Goal: Check status: Check status

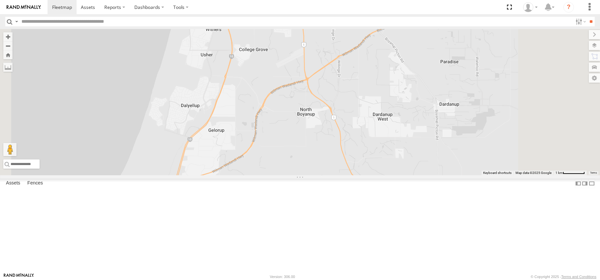
click at [296, 11] on span at bounding box center [290, 5] width 12 height 12
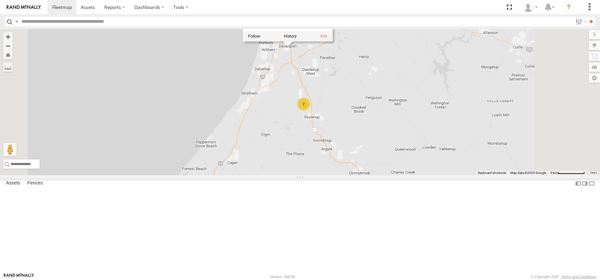
drag, startPoint x: 365, startPoint y: 124, endPoint x: 364, endPoint y: 138, distance: 13.2
click at [365, 125] on div "(LV 11). Patrol (LV 11). Patrol All Assets Brookdale Rd Boyanup -33.35942 , 115…" at bounding box center [300, 102] width 600 height 146
click at [367, 176] on div "(LV 11). Patrol (LV 11). Patrol All Assets Brookdale Rd Boyanup -33.35942 , 115…" at bounding box center [300, 102] width 600 height 146
click at [259, 87] on div "(LV 11). Patrol 7" at bounding box center [300, 102] width 600 height 146
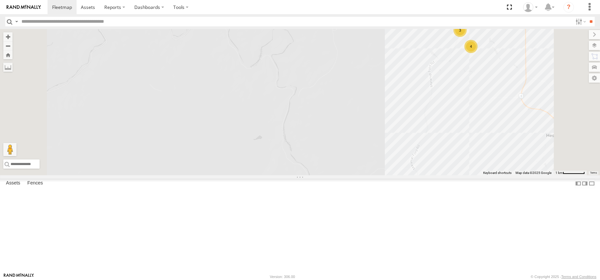
drag, startPoint x: 447, startPoint y: 162, endPoint x: 280, endPoint y: 230, distance: 179.9
click at [280, 176] on div "(LV20) Tony Ute 3 3 4" at bounding box center [300, 102] width 600 height 146
